Goal: Task Accomplishment & Management: Manage account settings

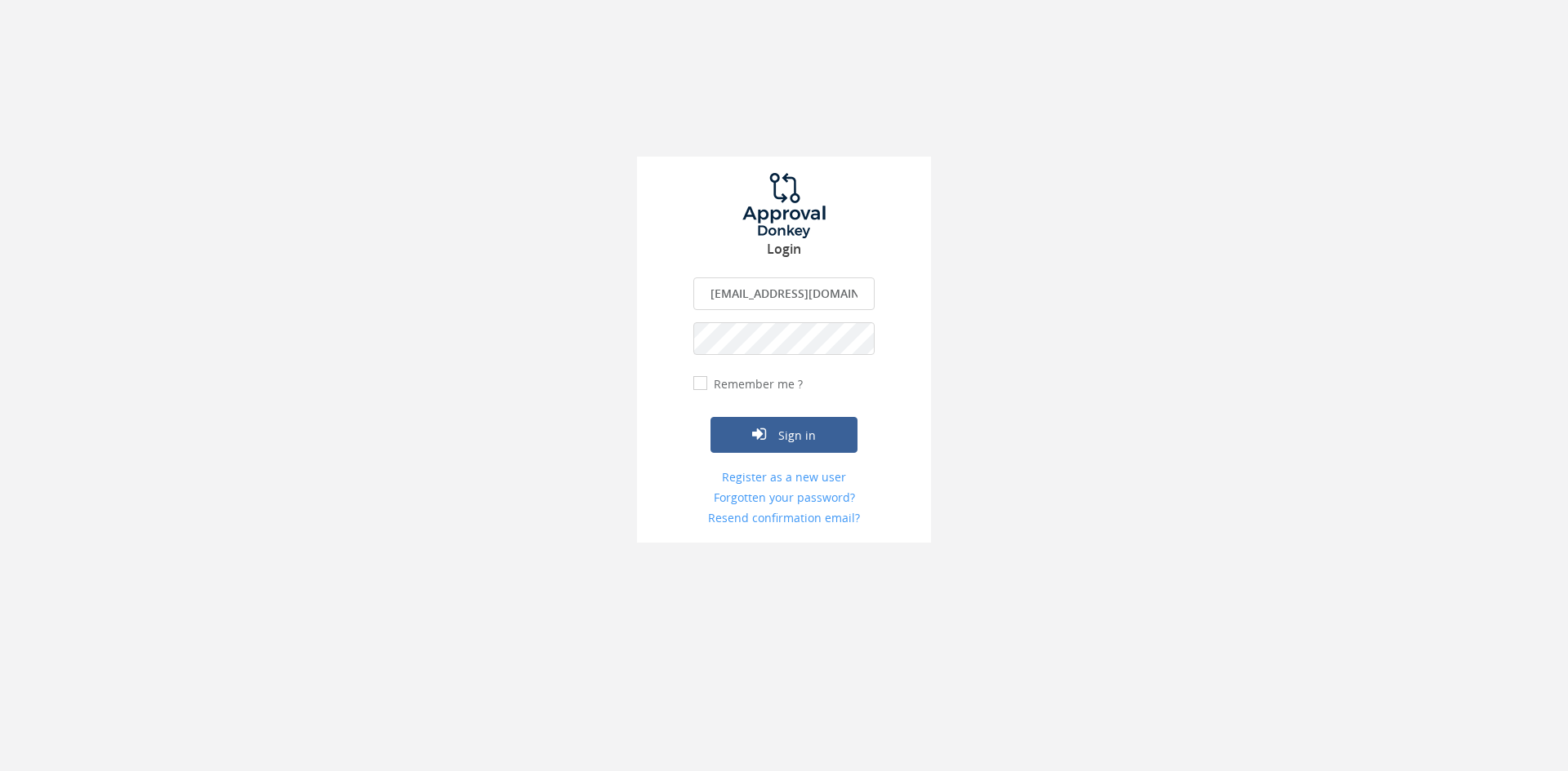
drag, startPoint x: 851, startPoint y: 284, endPoint x: 563, endPoint y: 280, distance: 288.0
click at [563, 280] on div "Login [EMAIL_ADDRESS][DOMAIN_NAME] The email is required. Invalid email address…" at bounding box center [784, 271] width 1568 height 543
type input "[EMAIL_ADDRESS][DOMAIN_NAME]"
click at [711, 417] on button "Sign in" at bounding box center [784, 435] width 147 height 36
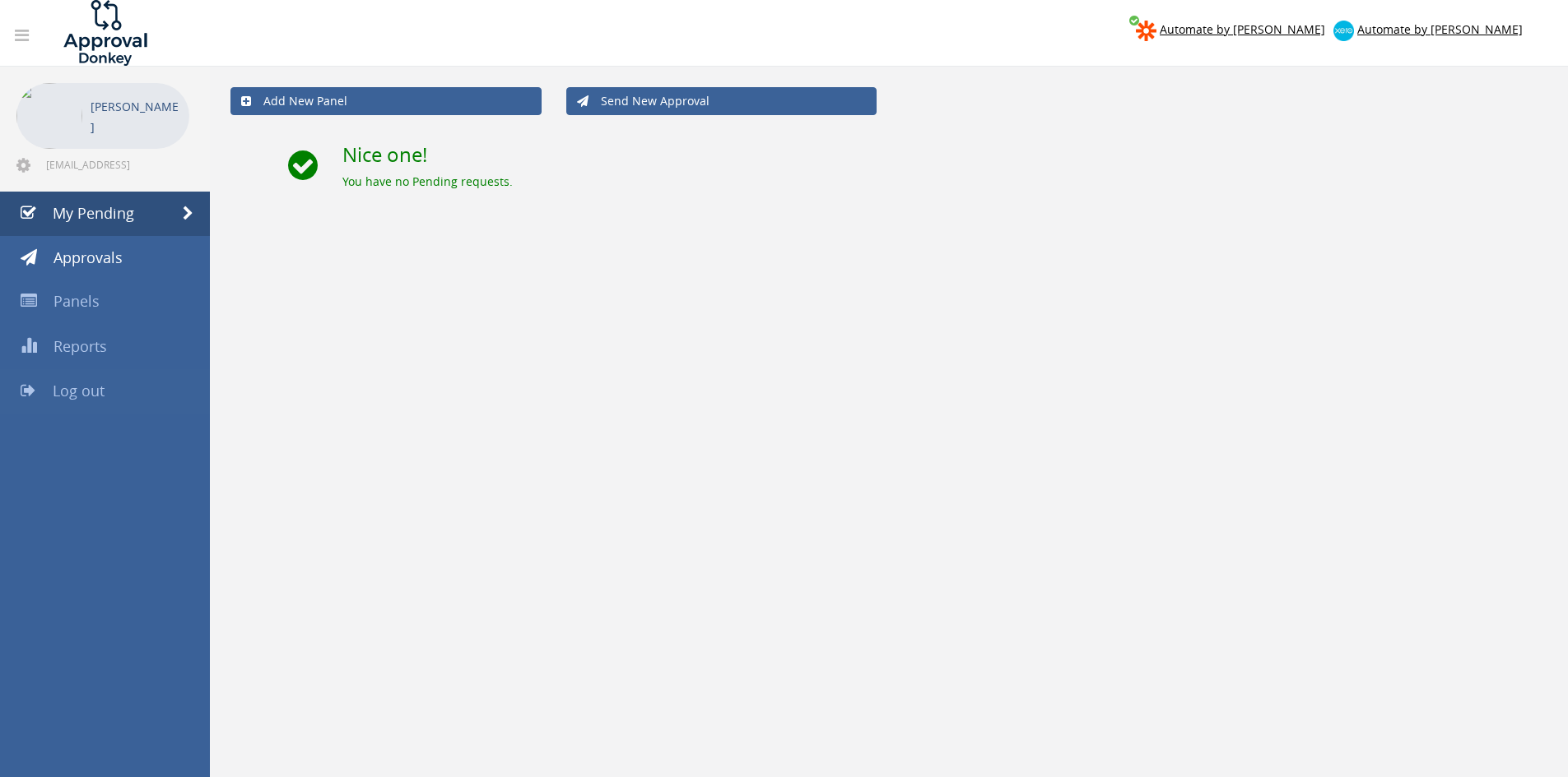
click at [58, 384] on span "Log out" at bounding box center [78, 390] width 52 height 20
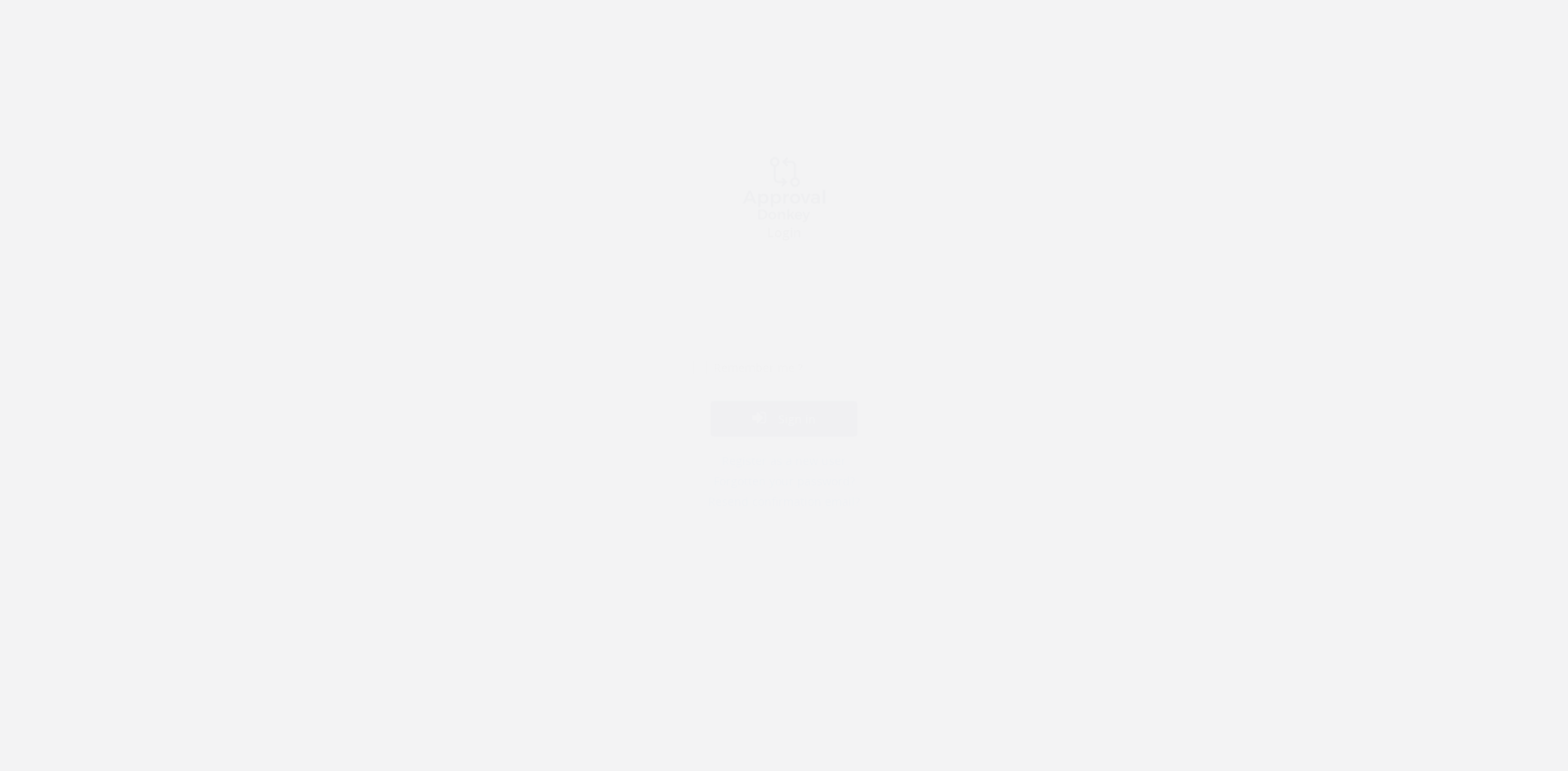
click at [810, 289] on input "email" at bounding box center [784, 294] width 182 height 33
type input "[EMAIL_ADDRESS][DOMAIN_NAME]"
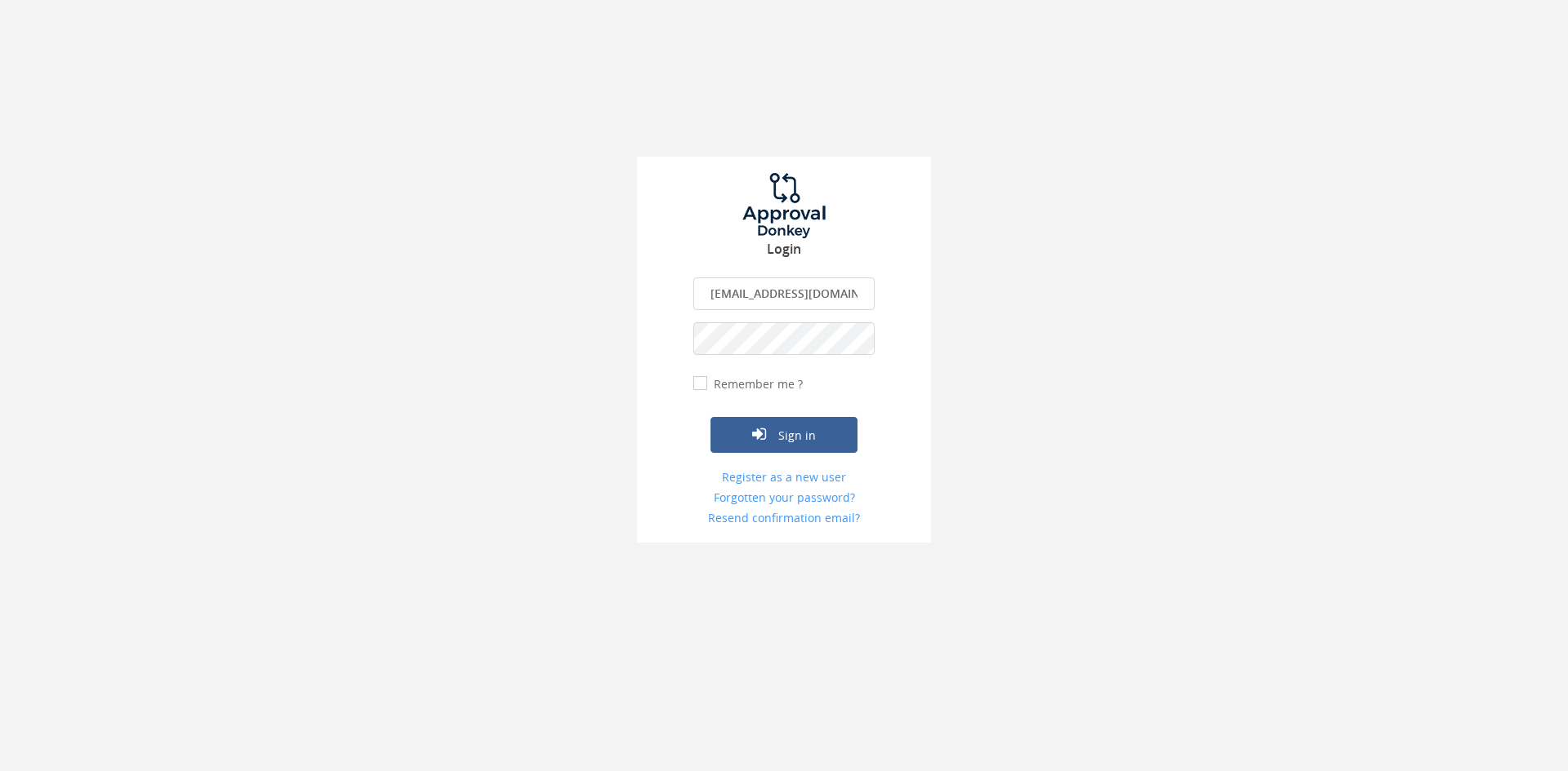
click at [711, 417] on button "Sign in" at bounding box center [784, 435] width 147 height 36
